Goal: Find specific page/section: Find specific page/section

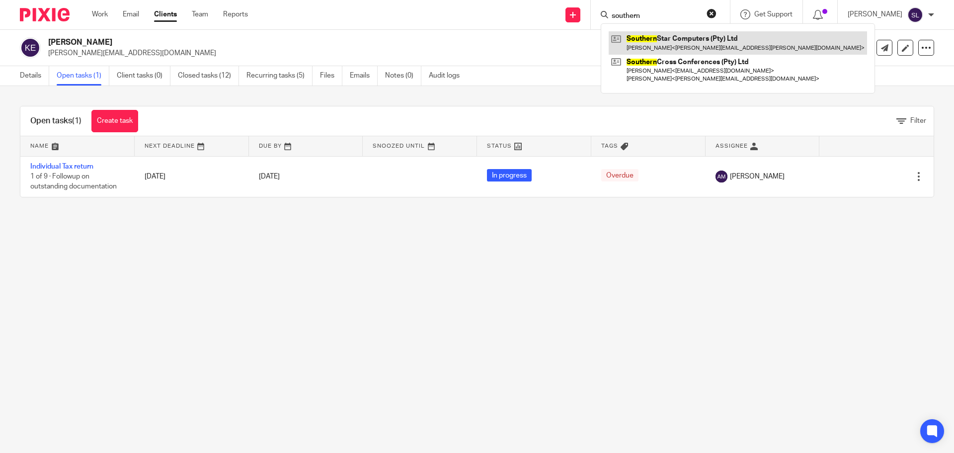
type input "southern"
click at [668, 45] on link at bounding box center [738, 42] width 258 height 23
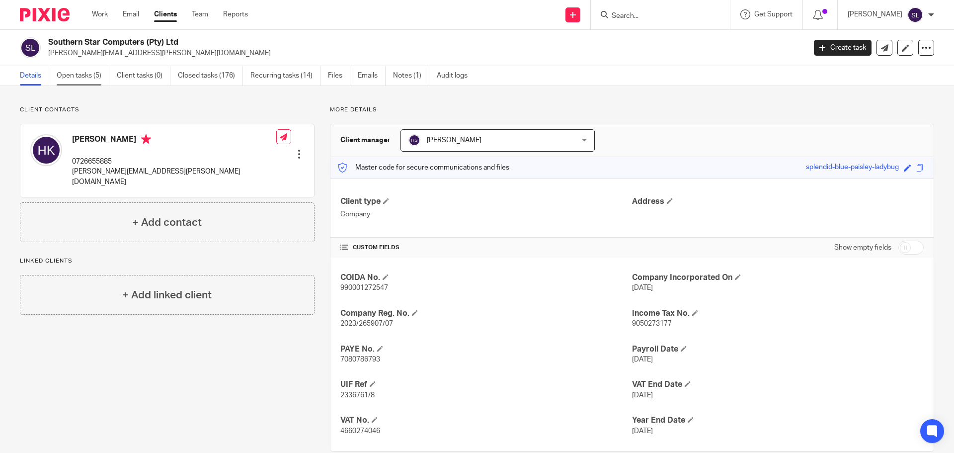
click at [77, 69] on link "Open tasks (5)" at bounding box center [83, 75] width 53 height 19
